Goal: Information Seeking & Learning: Find specific fact

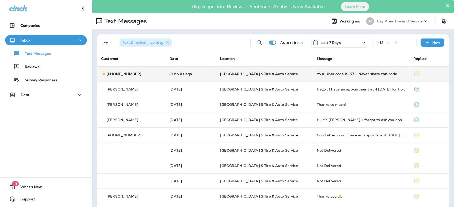
click at [133, 74] on p "[PHONE_NUMBER]" at bounding box center [123, 74] width 35 height 4
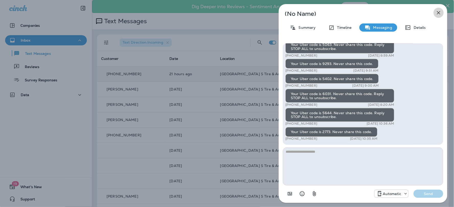
click at [438, 13] on icon "button" at bounding box center [438, 13] width 6 height 6
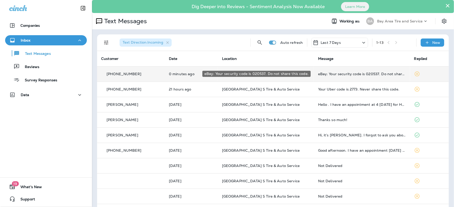
click at [371, 74] on div "eBay: Your security code is 020537. Do not share this code." at bounding box center [362, 74] width 88 height 4
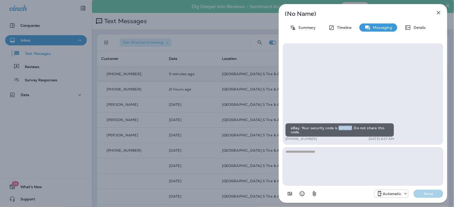
drag, startPoint x: 350, startPoint y: 126, endPoint x: 337, endPoint y: 128, distance: 12.9
click at [337, 128] on div "eBay: Your security code is 020537. Do not share this code." at bounding box center [339, 130] width 109 height 14
copy div "020537"
